Goal: Task Accomplishment & Management: Manage account settings

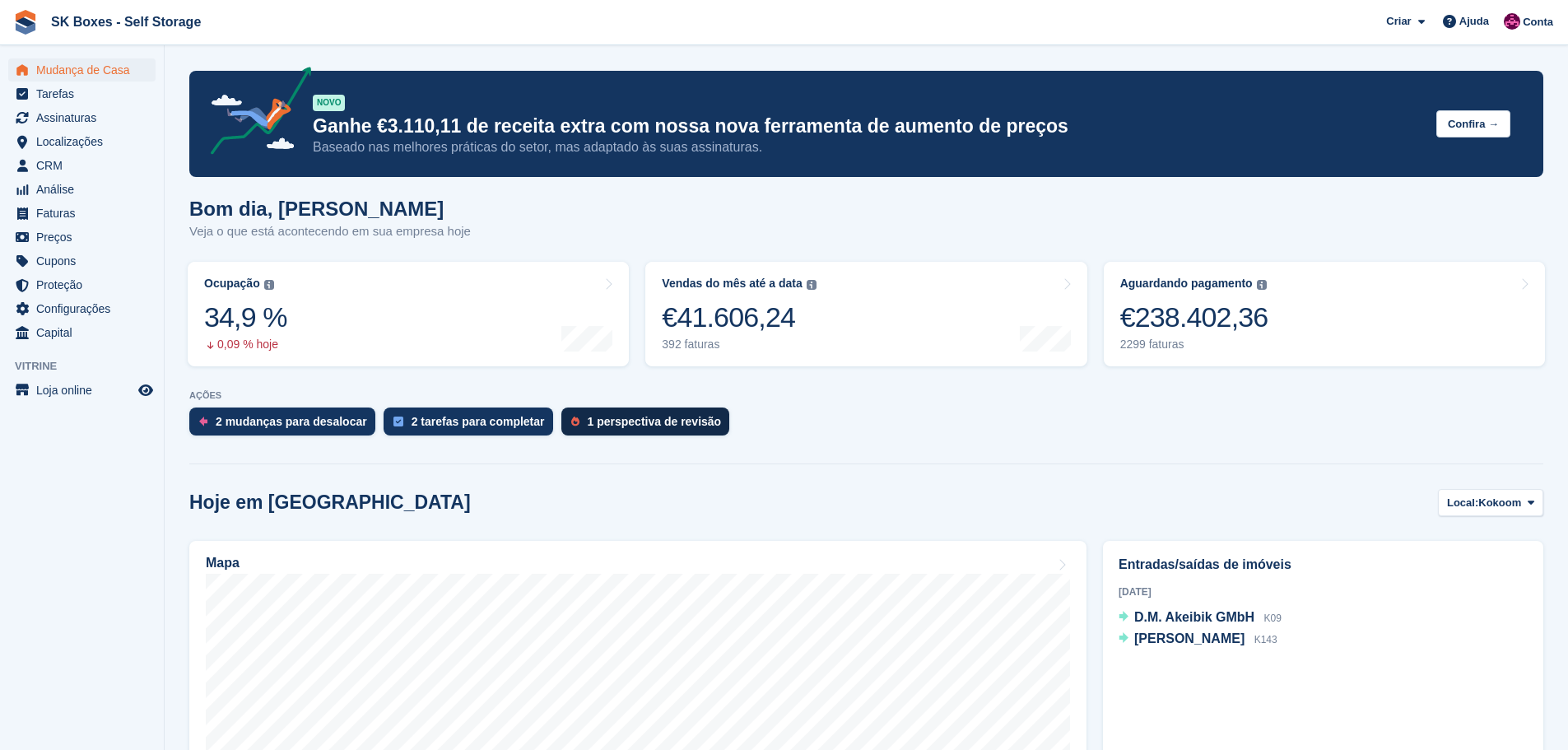
click at [675, 414] on div "1 perspectiva de revisão" at bounding box center [655, 420] width 134 height 13
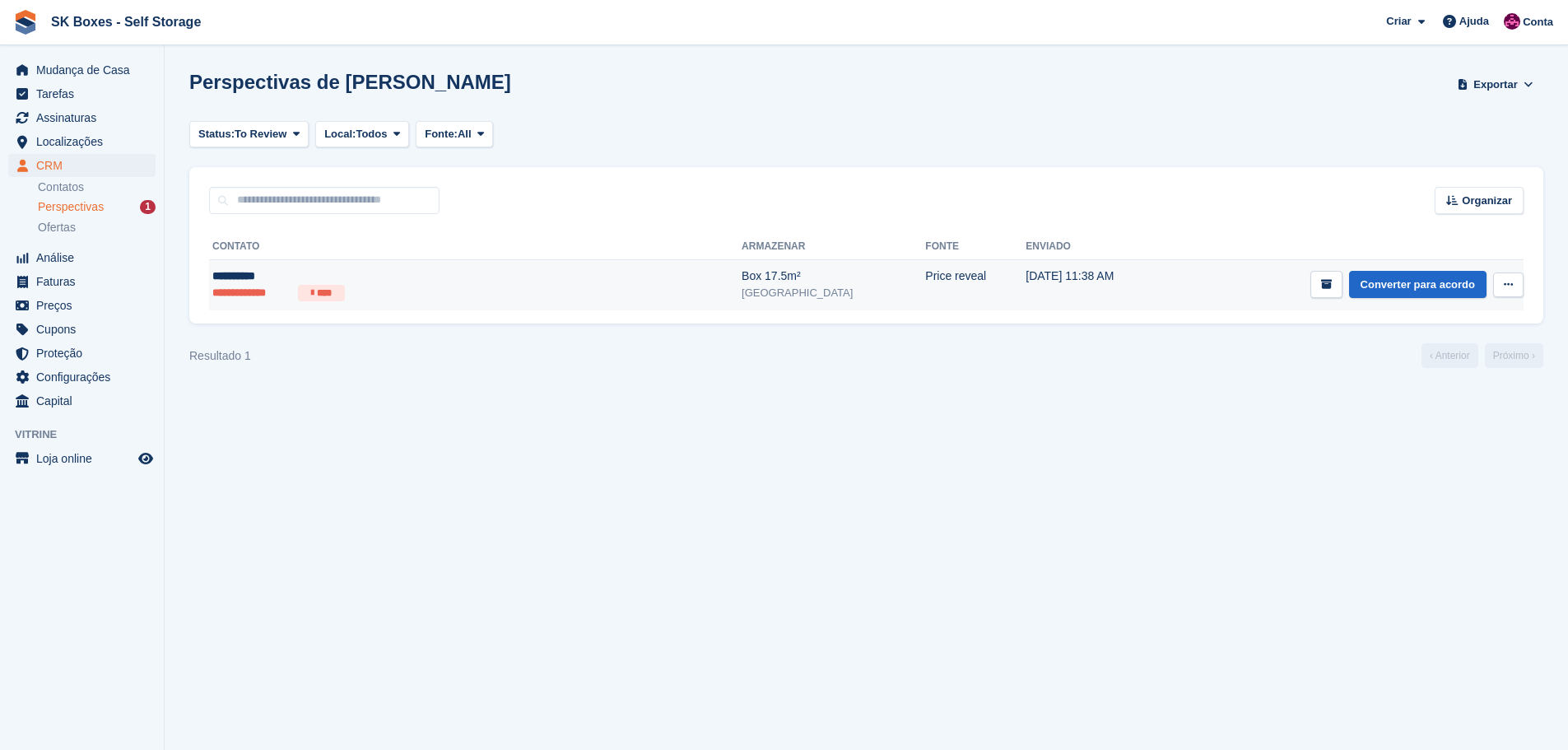
click at [311, 288] on icon at bounding box center [312, 292] width 3 height 10
